Goal: Transaction & Acquisition: Book appointment/travel/reservation

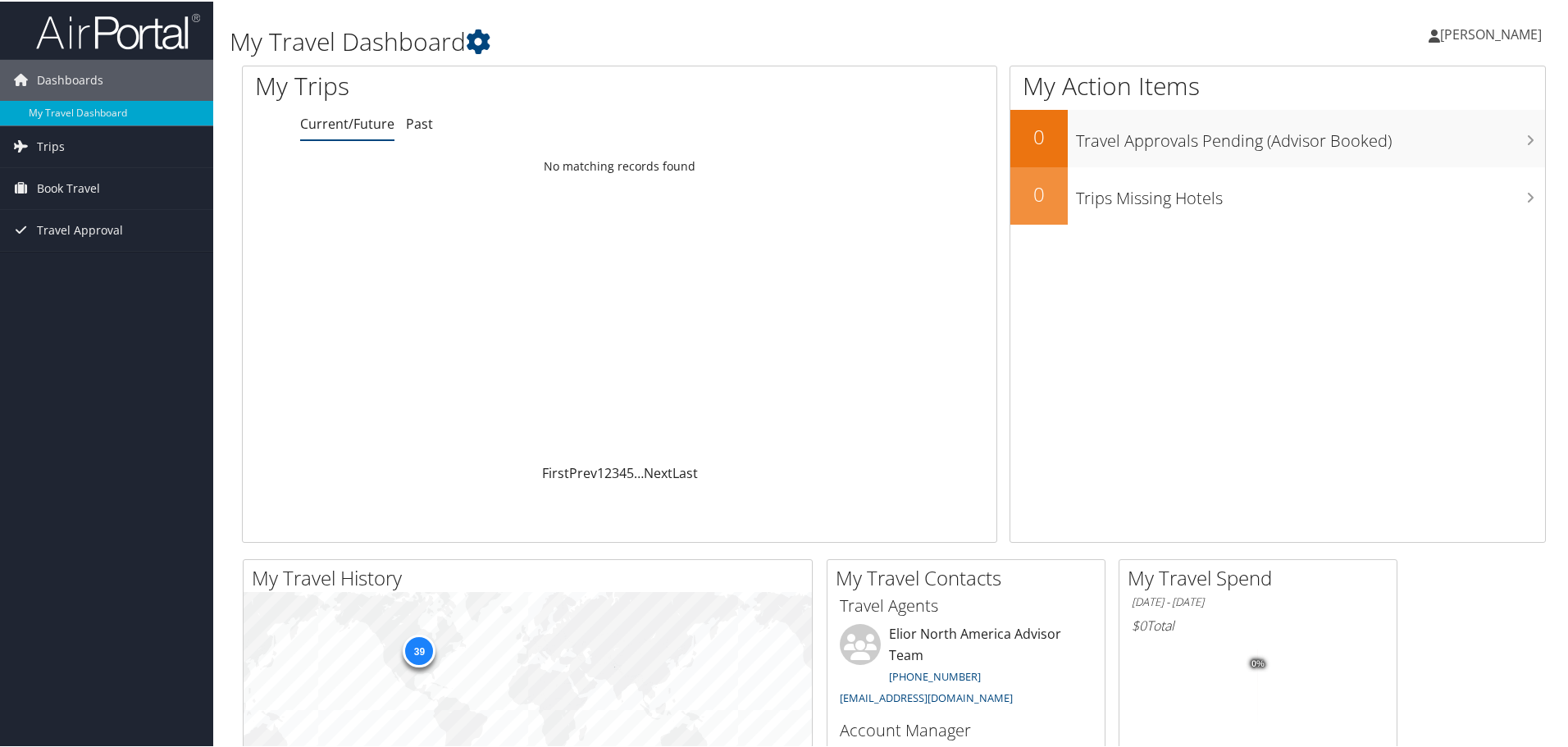
drag, startPoint x: 88, startPoint y: 327, endPoint x: 107, endPoint y: 303, distance: 30.6
click at [90, 327] on div "Dashboards My Travel Dashboard Trips Current/Future Trips Past Trips Trips Miss…" at bounding box center [787, 619] width 1575 height 1239
click at [68, 186] on span "Book Travel" at bounding box center [68, 187] width 63 height 41
click at [63, 271] on link "Book/Manage Online Trips" at bounding box center [107, 269] width 214 height 24
